Goal: Task Accomplishment & Management: Manage account settings

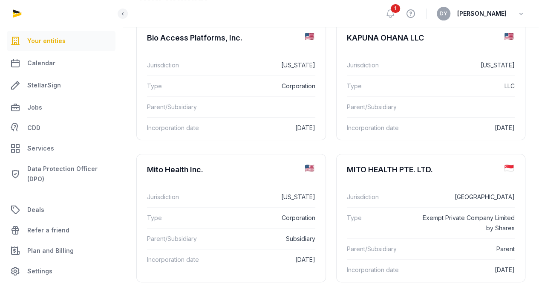
scroll to position [207, 0]
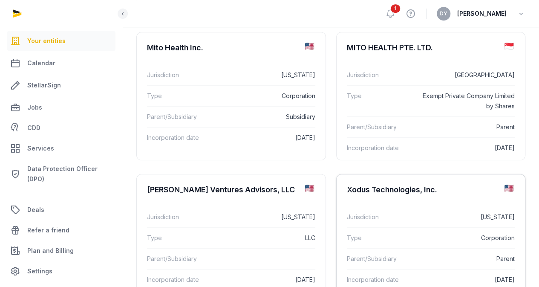
click at [437, 185] on div "Xodus Technologies, Inc." at bounding box center [392, 190] width 90 height 10
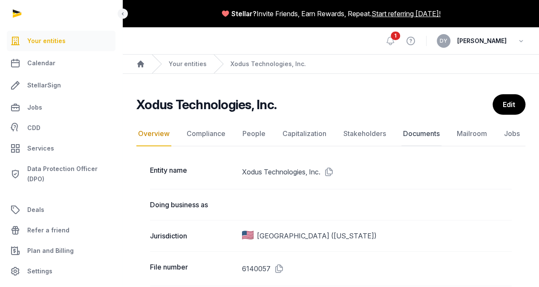
click at [431, 133] on link "Documents" at bounding box center [422, 133] width 40 height 25
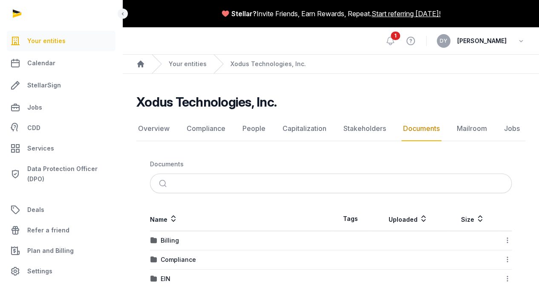
scroll to position [113, 0]
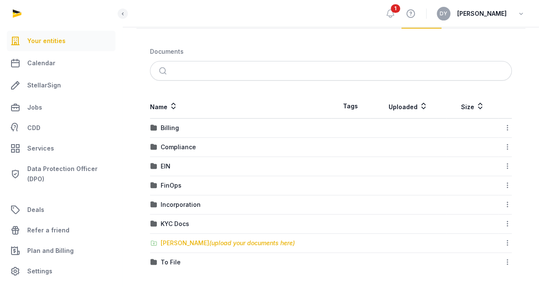
click at [175, 239] on div "[PERSON_NAME] (upload your documents here)" at bounding box center [228, 243] width 134 height 9
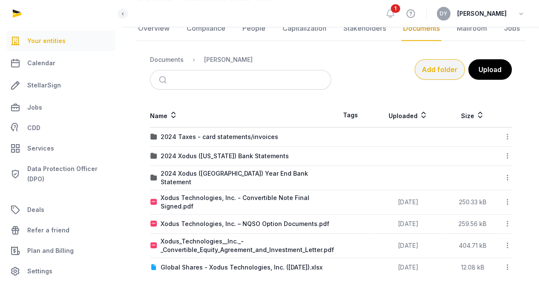
click at [428, 66] on button "Add folder" at bounding box center [440, 69] width 50 height 20
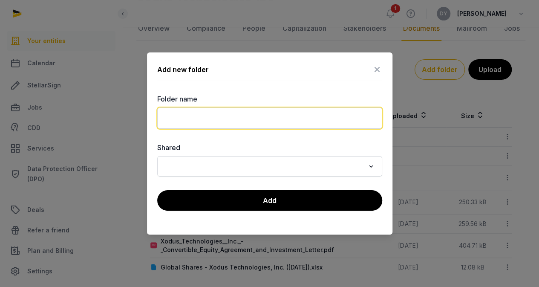
click at [206, 121] on input "text" at bounding box center [269, 117] width 225 height 21
type input "**********"
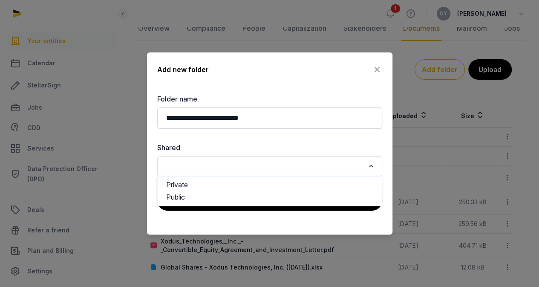
click at [240, 163] on input "Search for option" at bounding box center [263, 166] width 202 height 12
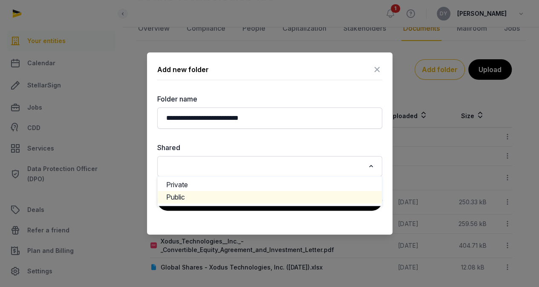
click at [200, 197] on li "Public" at bounding box center [270, 197] width 224 height 12
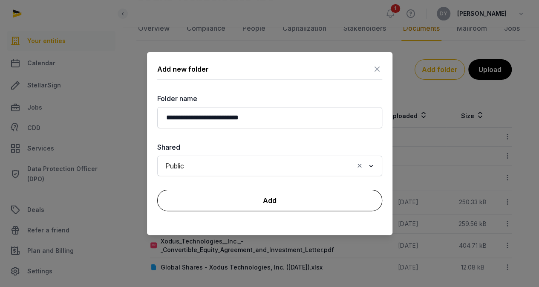
click at [233, 202] on button "Add" at bounding box center [269, 200] width 225 height 21
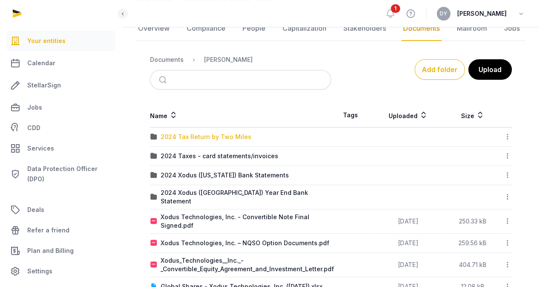
click at [225, 135] on div "2024 Tax Return by Two Miles" at bounding box center [206, 137] width 91 height 9
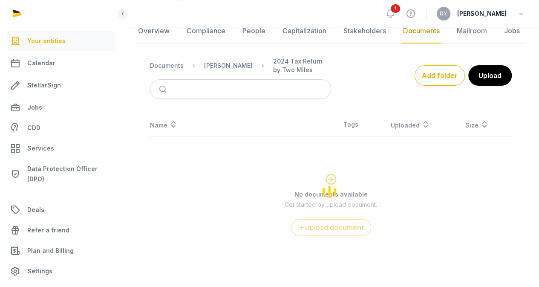
scroll to position [96, 0]
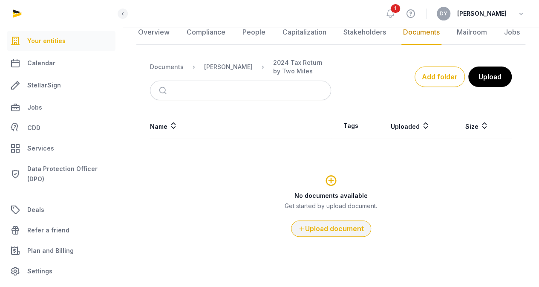
click at [311, 231] on button "Upload document" at bounding box center [331, 228] width 80 height 16
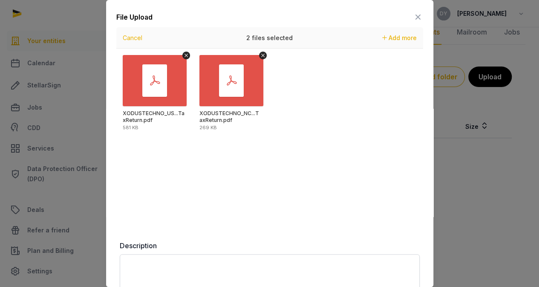
scroll to position [53, 0]
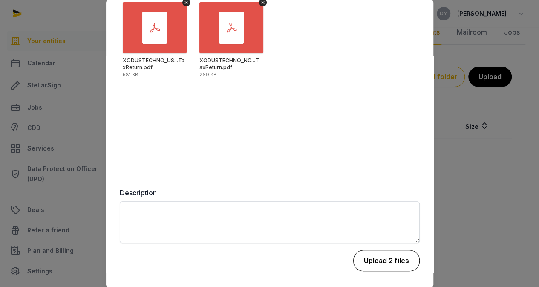
click at [370, 266] on button "Upload 2 files" at bounding box center [386, 260] width 66 height 21
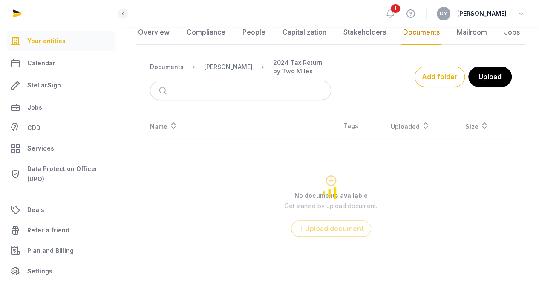
scroll to position [2, 0]
